Goal: Information Seeking & Learning: Learn about a topic

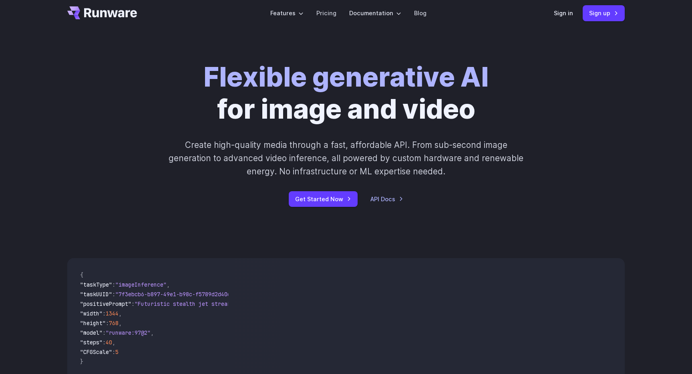
scroll to position [16, 0]
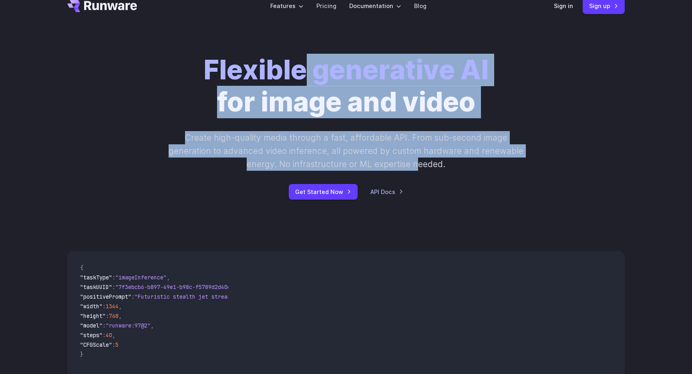
drag, startPoint x: 299, startPoint y: 73, endPoint x: 415, endPoint y: 160, distance: 144.8
click at [415, 160] on div "Flexible generative AI for image and video Create high-quality media through a …" at bounding box center [346, 126] width 446 height 145
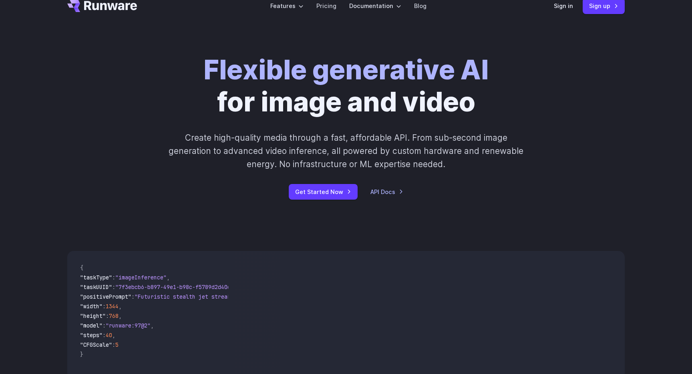
click at [442, 159] on p "Create high-quality media through a fast, affordable API. From sub-second image…" at bounding box center [346, 151] width 357 height 40
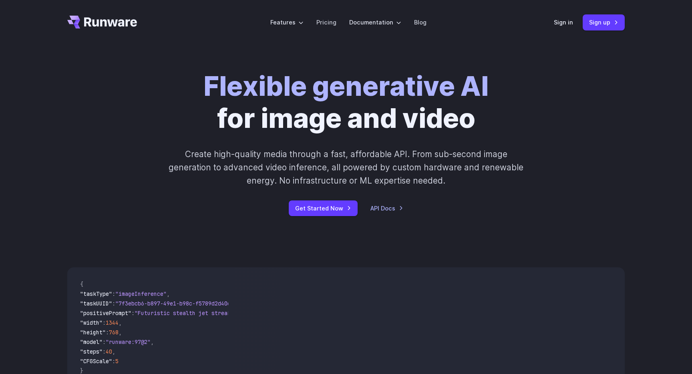
scroll to position [0, 0]
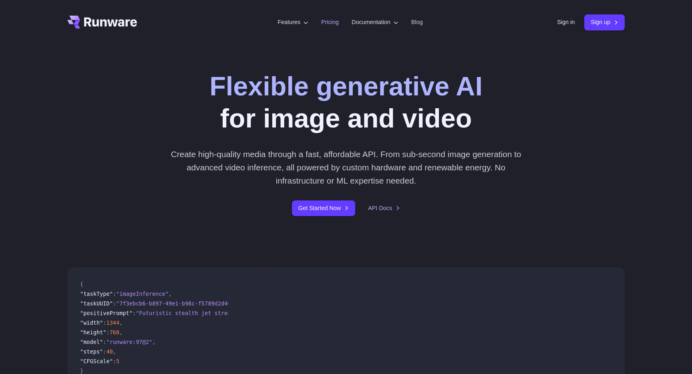
click at [326, 22] on link "Pricing" at bounding box center [330, 22] width 18 height 9
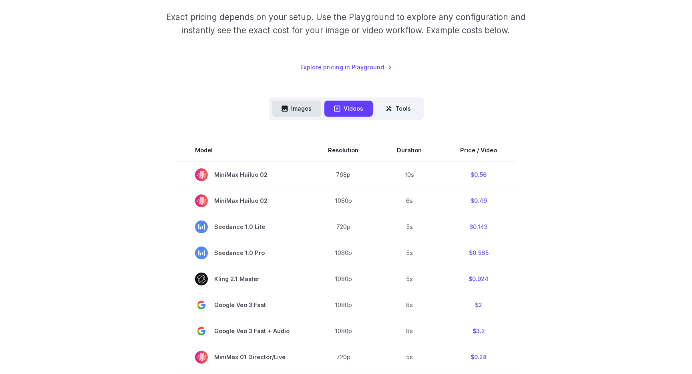
scroll to position [127, 0]
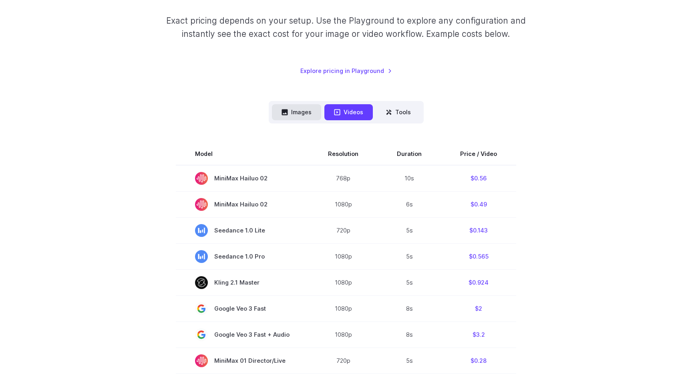
click at [289, 111] on button "Images" at bounding box center [296, 112] width 49 height 16
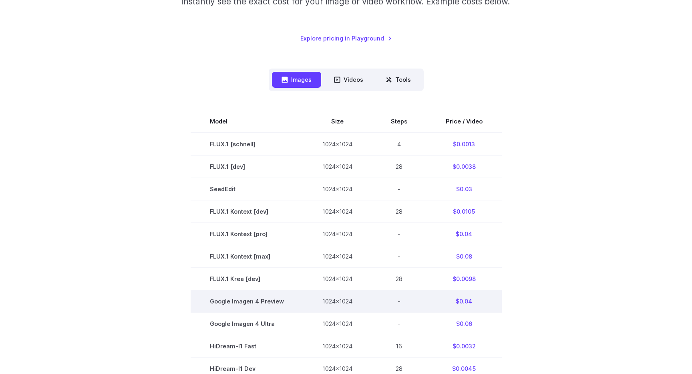
scroll to position [157, 0]
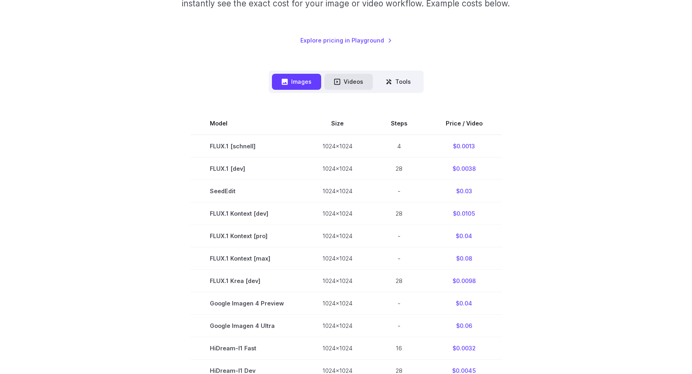
click at [363, 79] on button "Videos" at bounding box center [348, 82] width 48 height 16
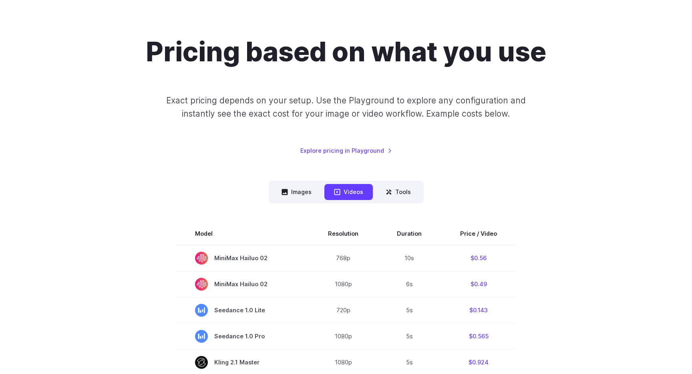
scroll to position [50, 0]
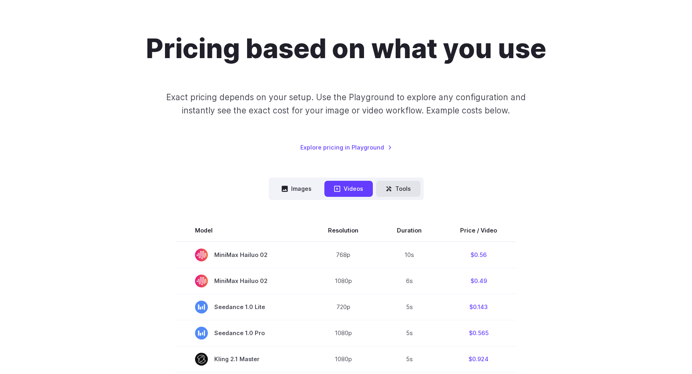
click at [407, 184] on button "Tools" at bounding box center [398, 189] width 44 height 16
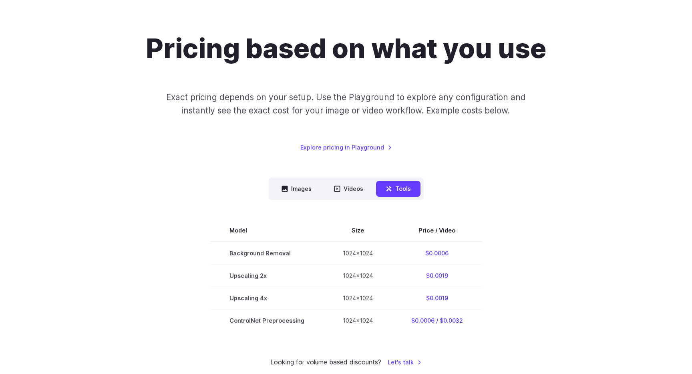
scroll to position [91, 0]
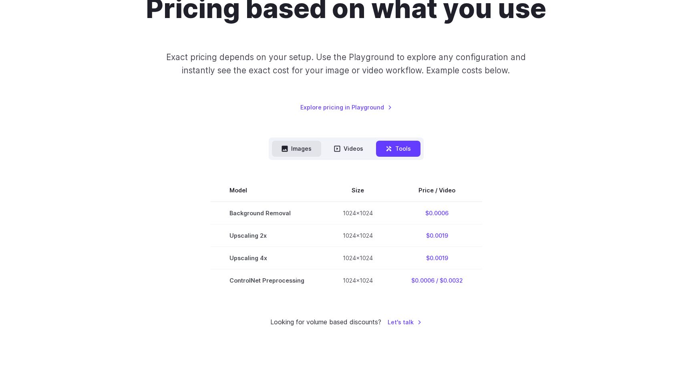
click at [292, 144] on button "Images" at bounding box center [296, 149] width 49 height 16
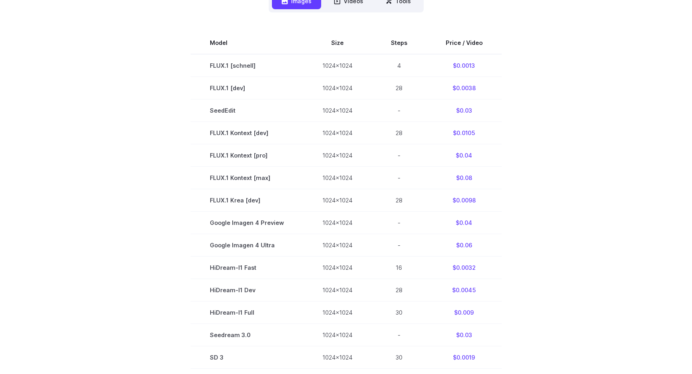
scroll to position [0, 0]
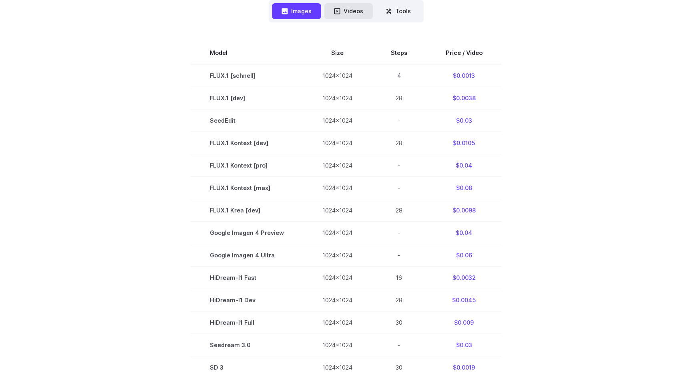
click at [343, 12] on button "Videos" at bounding box center [348, 11] width 48 height 16
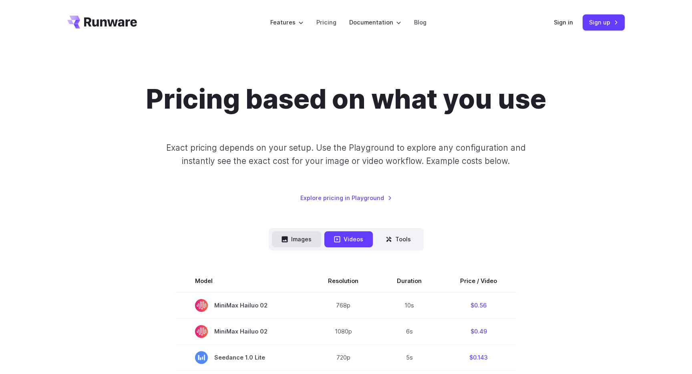
click at [290, 235] on button "Images" at bounding box center [296, 239] width 49 height 16
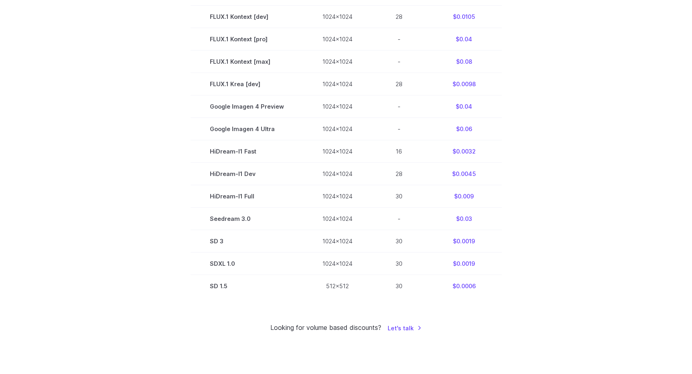
scroll to position [356, 0]
